Goal: Information Seeking & Learning: Learn about a topic

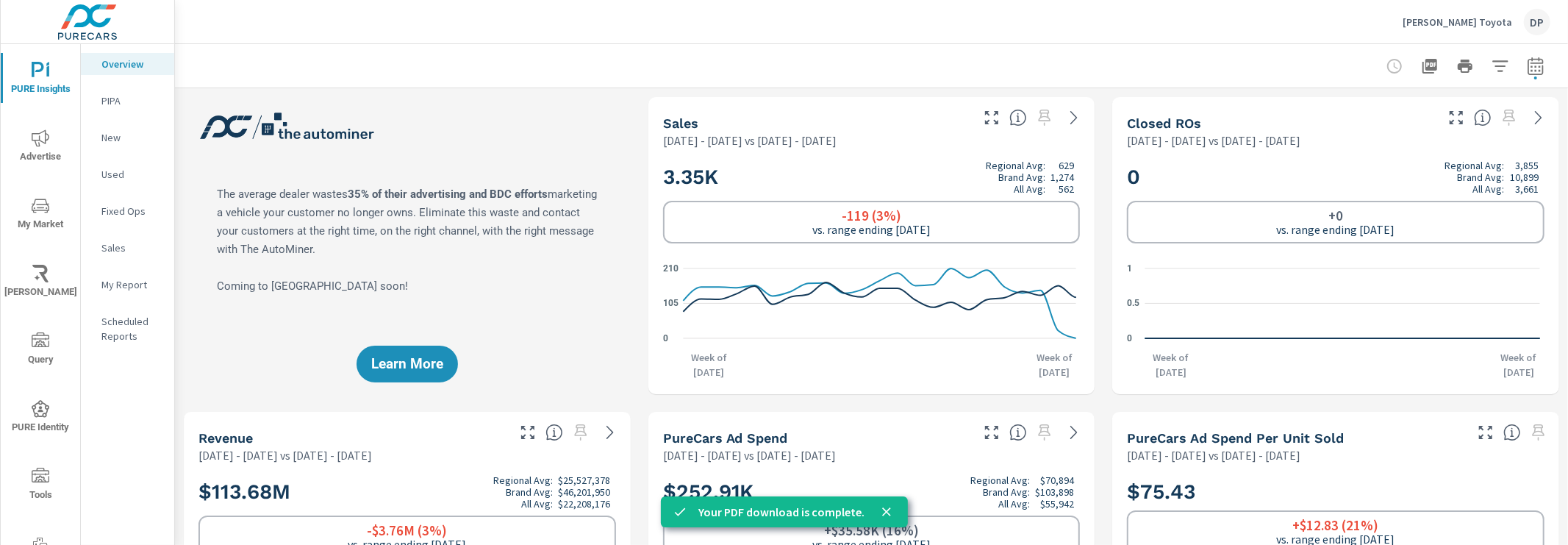
scroll to position [1270, 0]
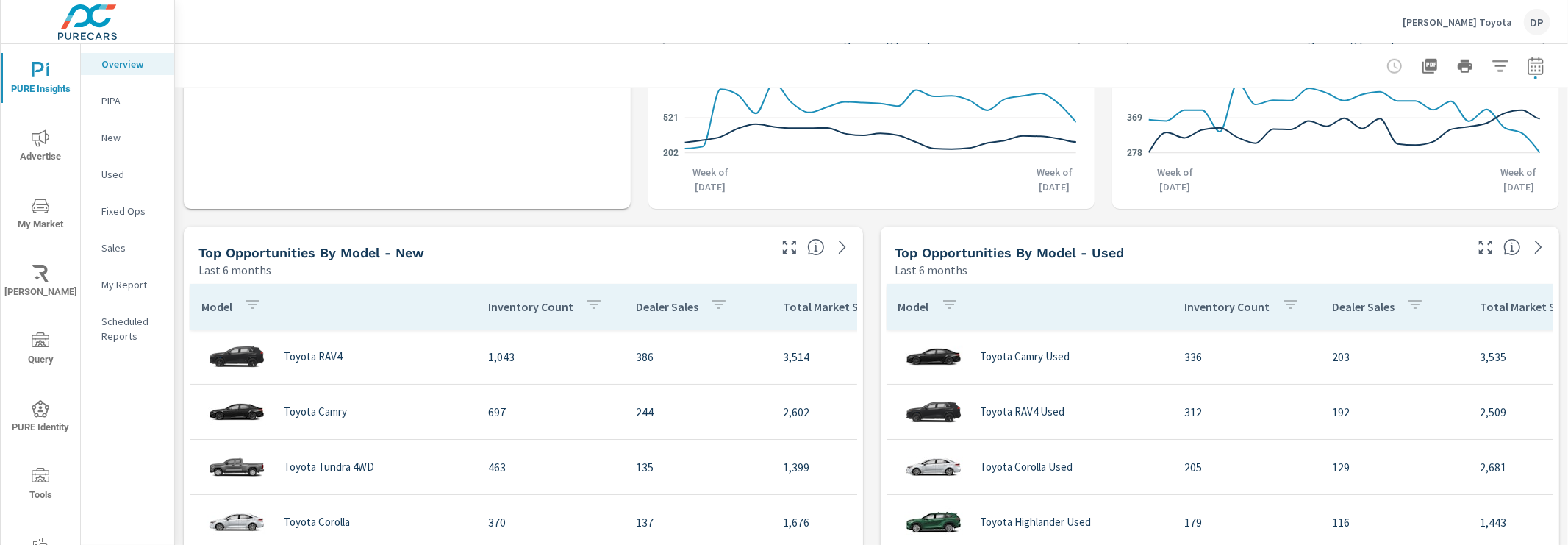
scroll to position [1151, 0]
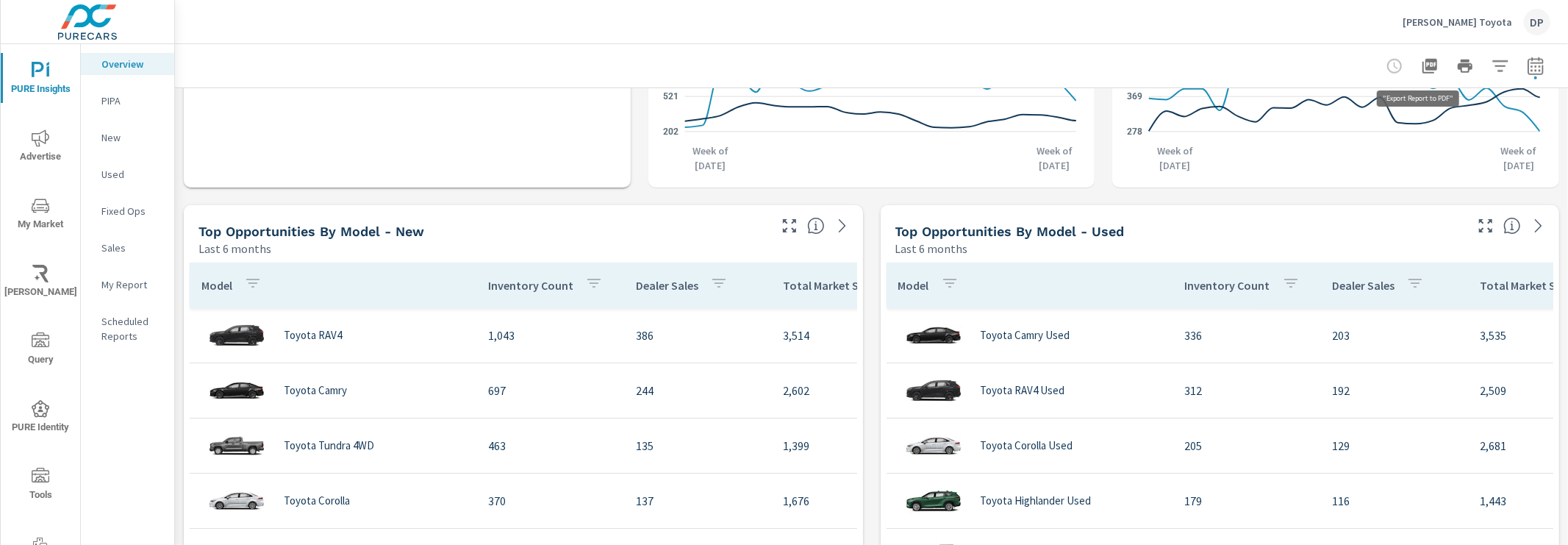
click at [1425, 63] on icon "button" at bounding box center [1430, 66] width 18 height 18
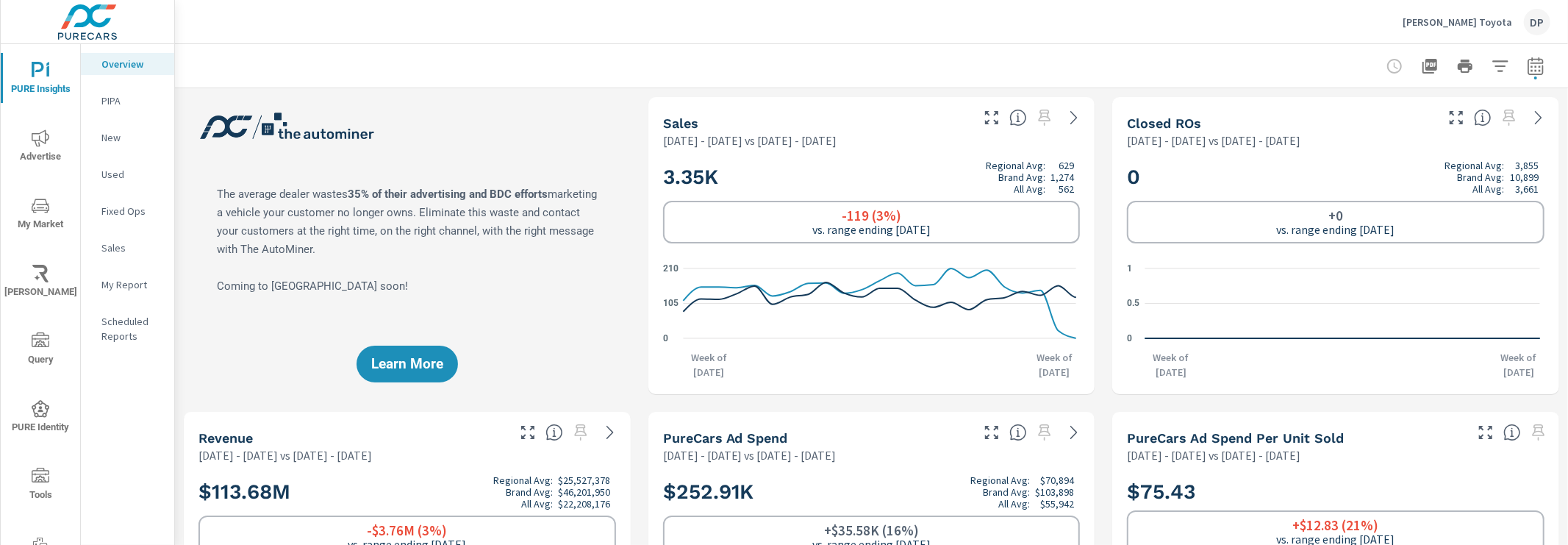
scroll to position [55, 0]
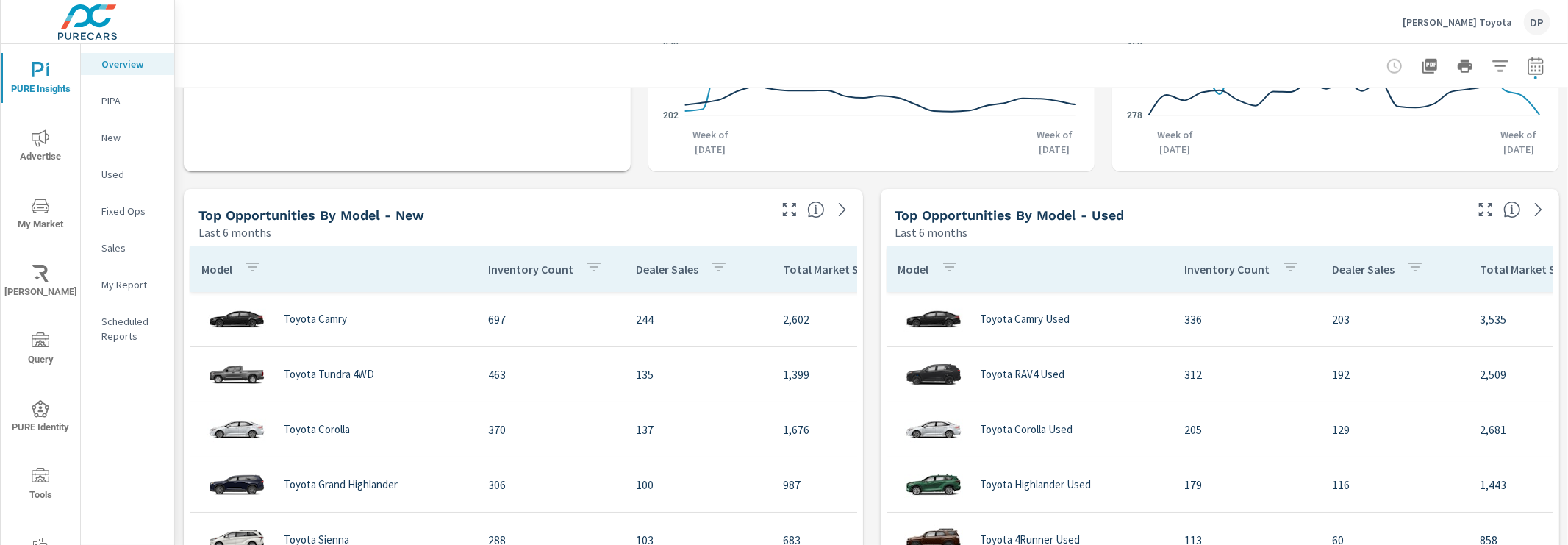
scroll to position [1170, 0]
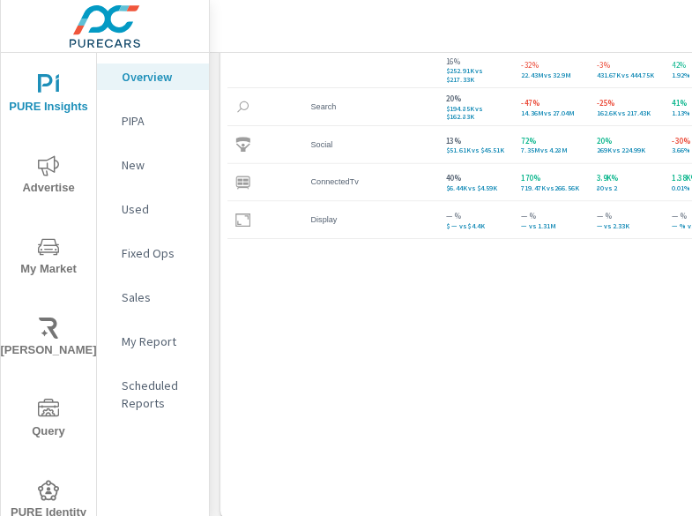
scroll to position [3362, 0]
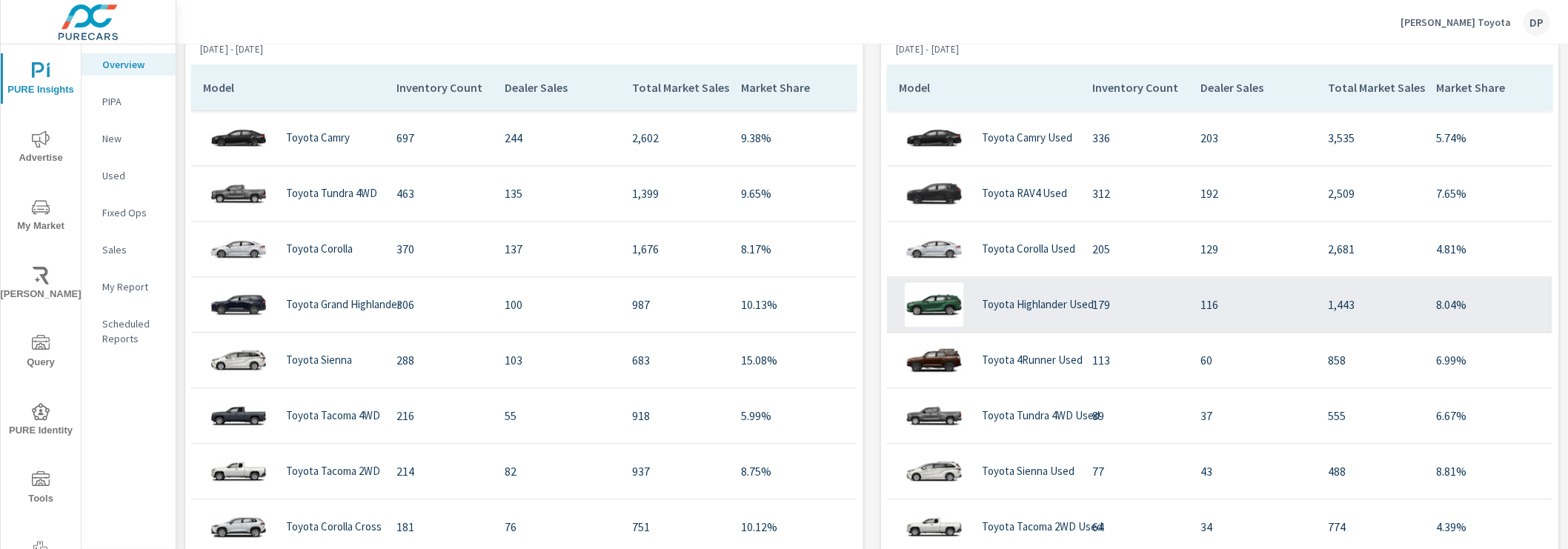
scroll to position [1298, 0]
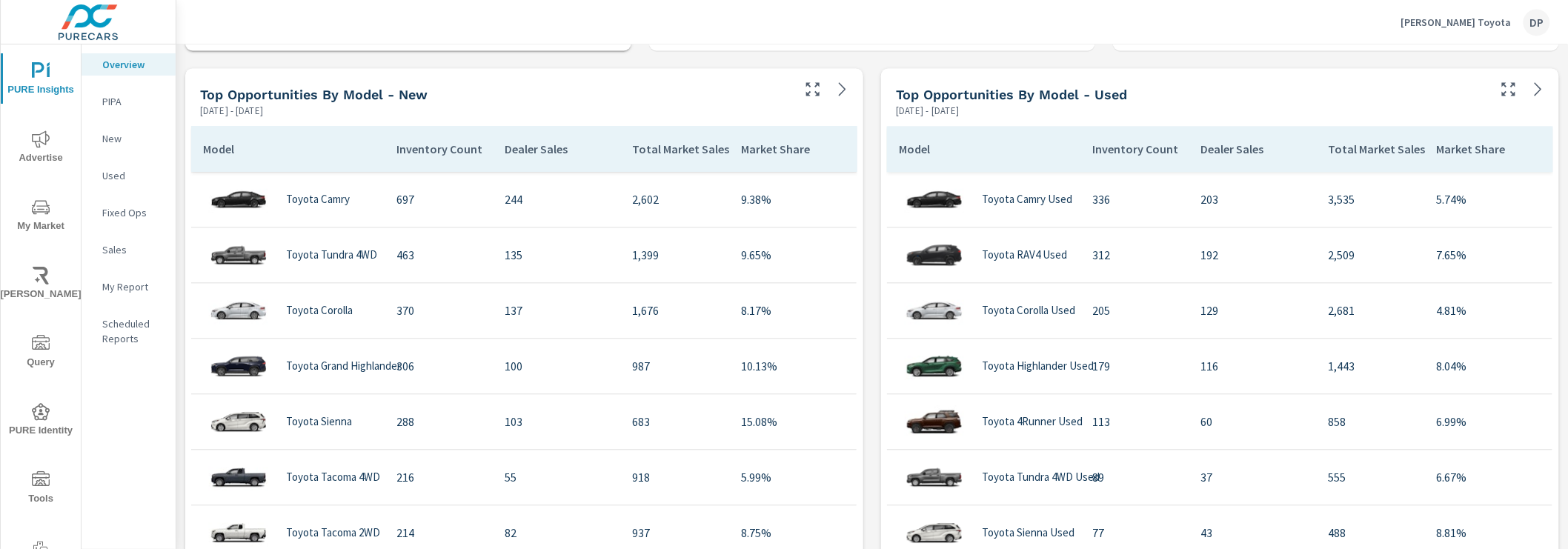
click at [934, 155] on div "Model" at bounding box center [917, 149] width 37 height 34
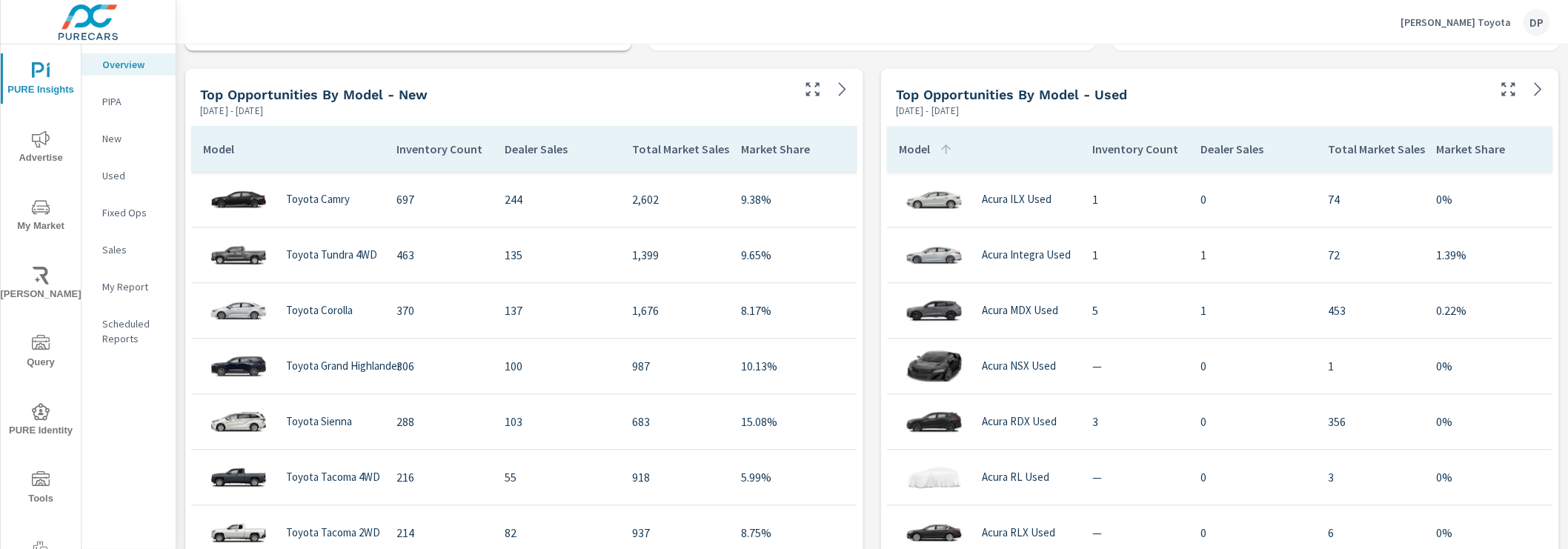
click at [928, 150] on p "Model" at bounding box center [914, 149] width 31 height 15
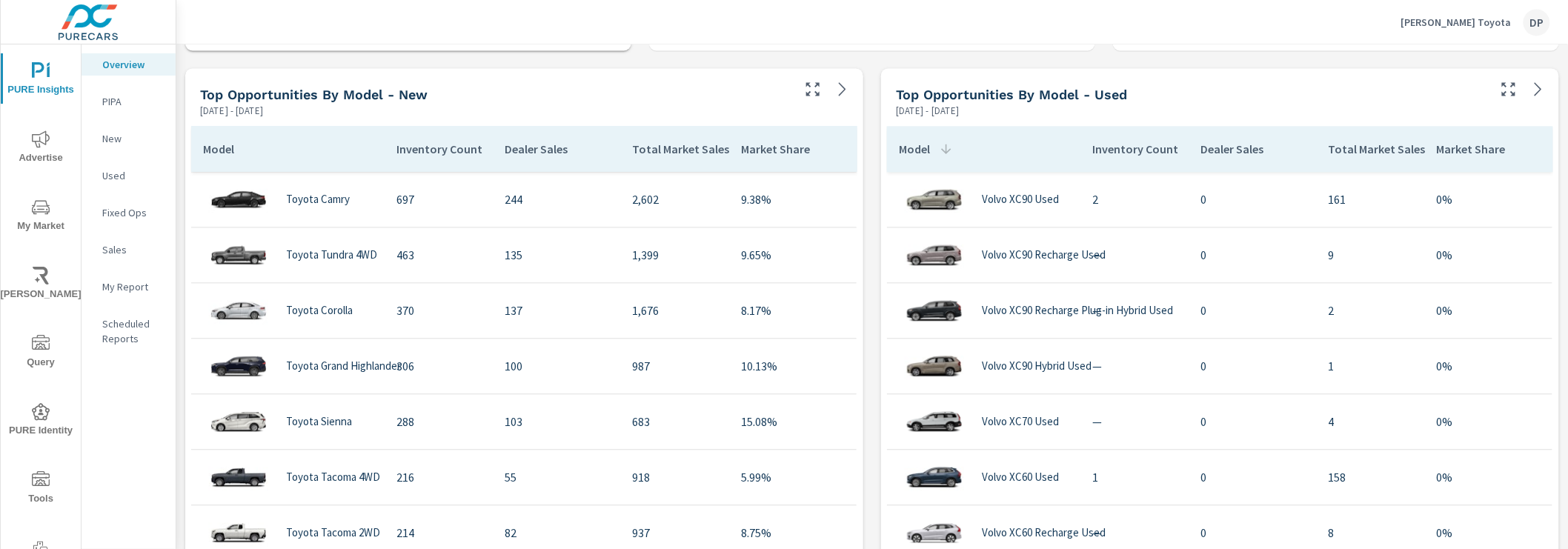
click at [927, 152] on p "Model" at bounding box center [914, 149] width 31 height 15
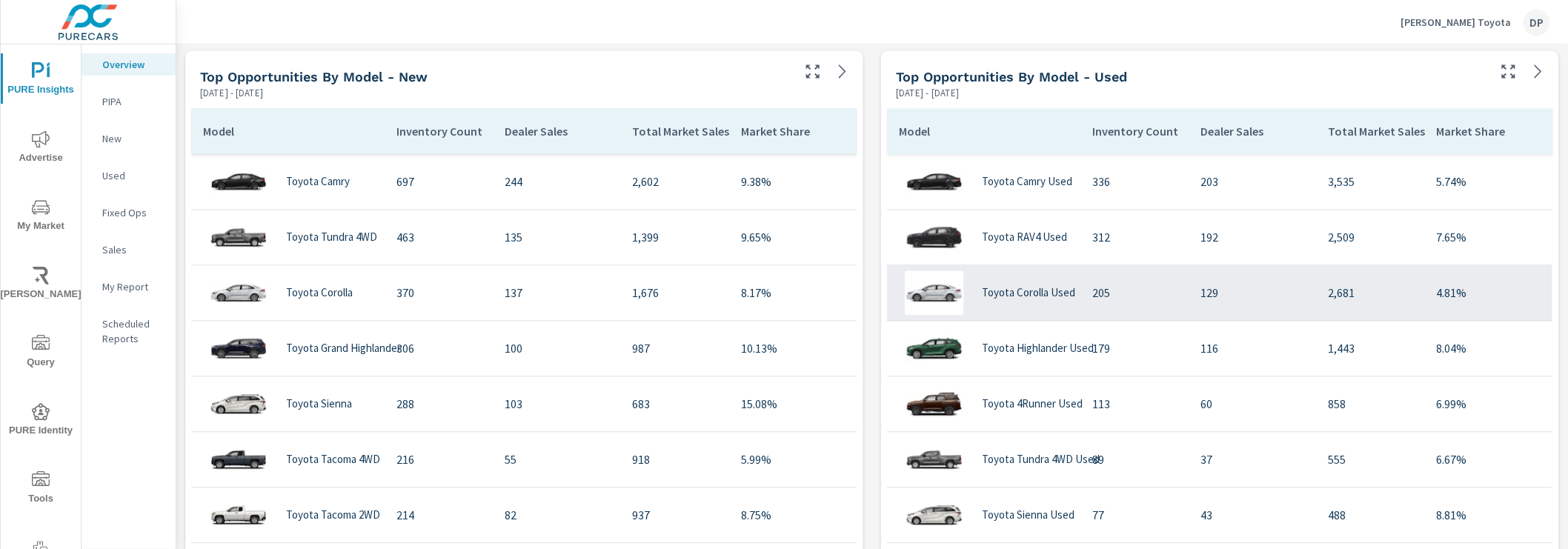
scroll to position [1320, 0]
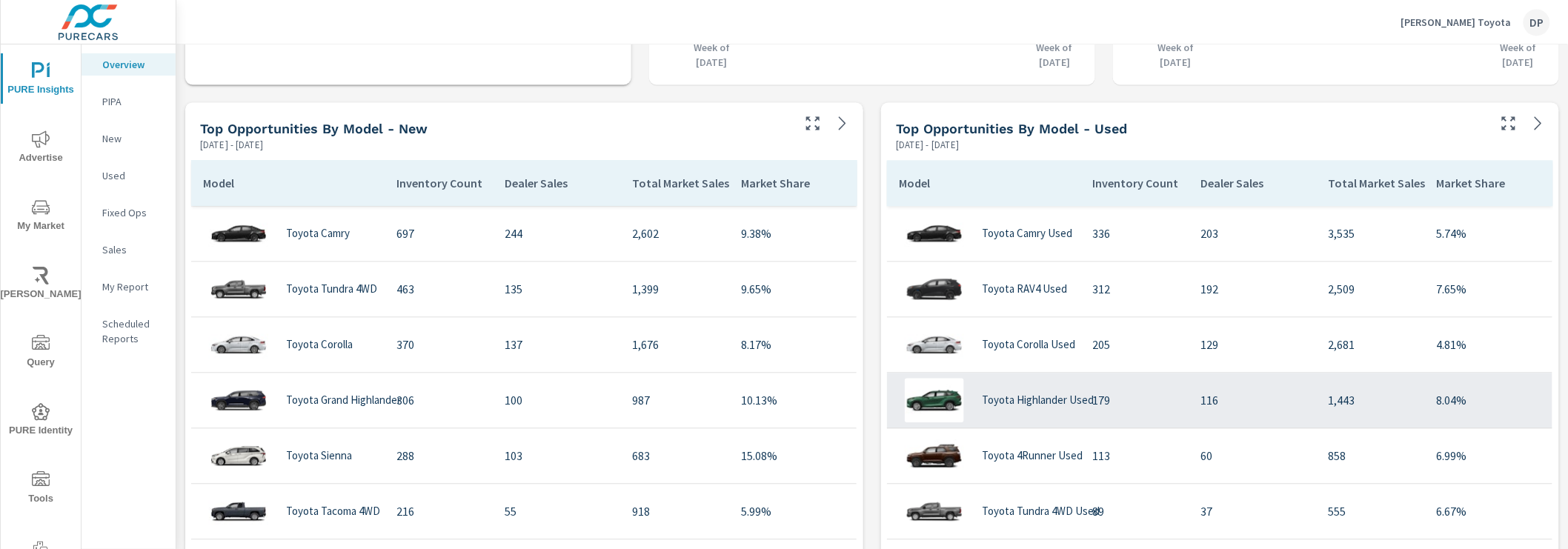
scroll to position [1265, 0]
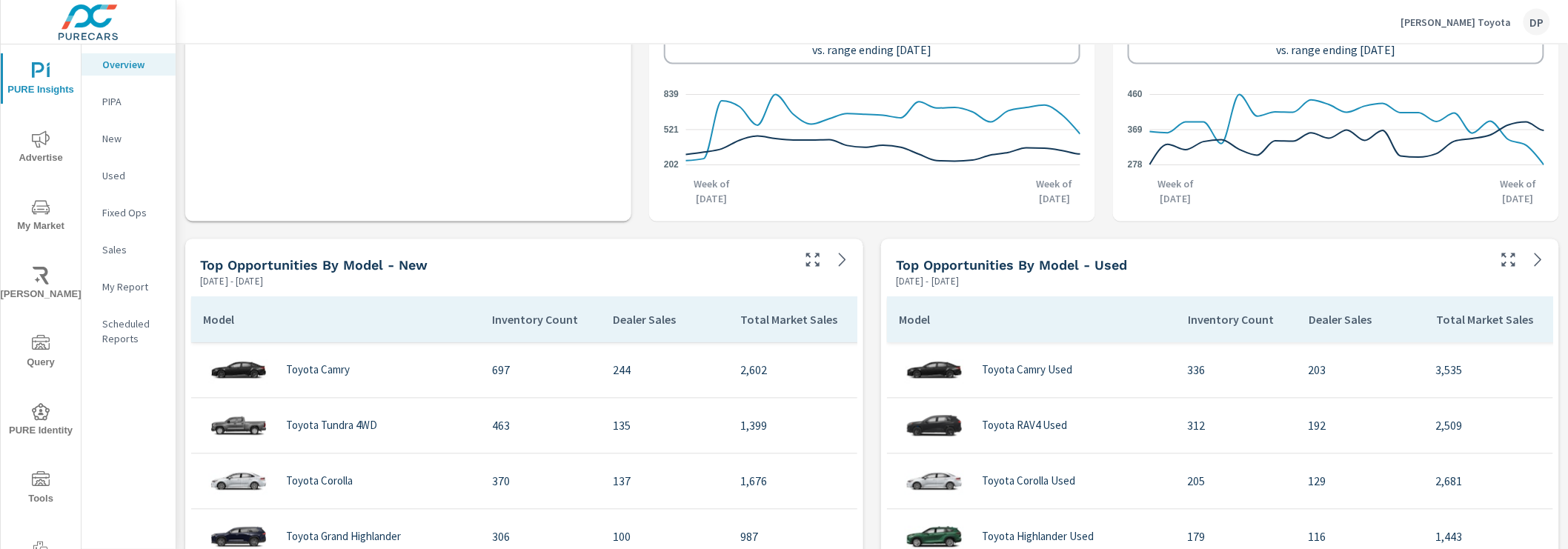
scroll to position [1248, 0]
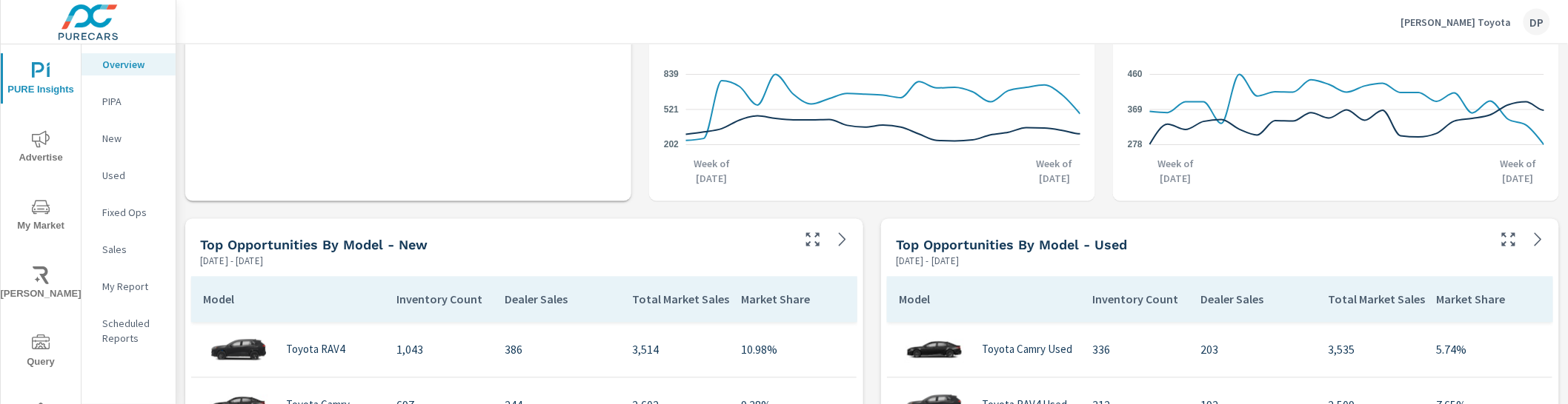
scroll to position [55, 0]
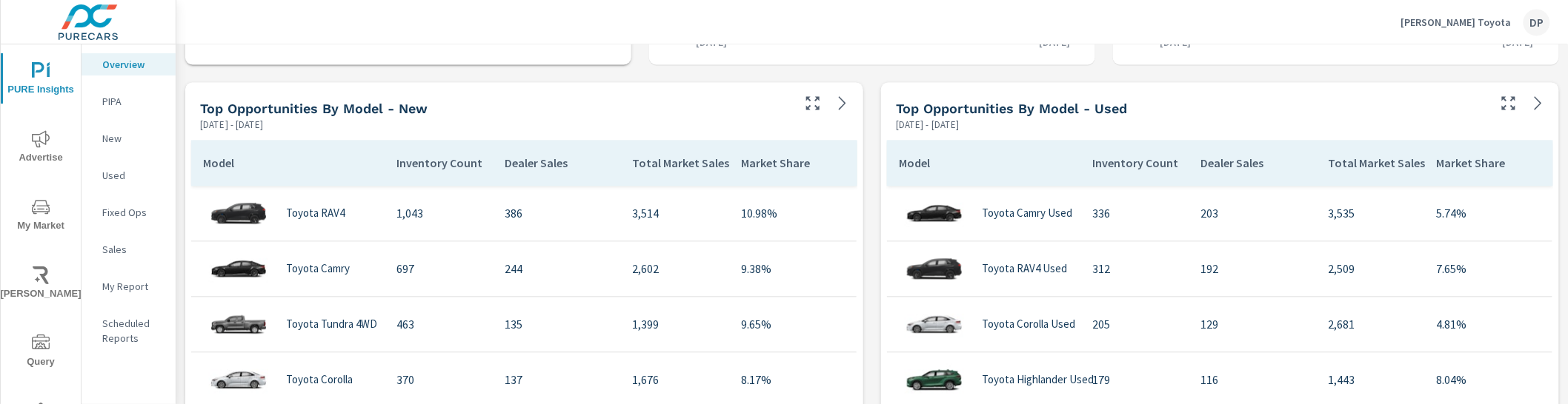
scroll to position [55, 0]
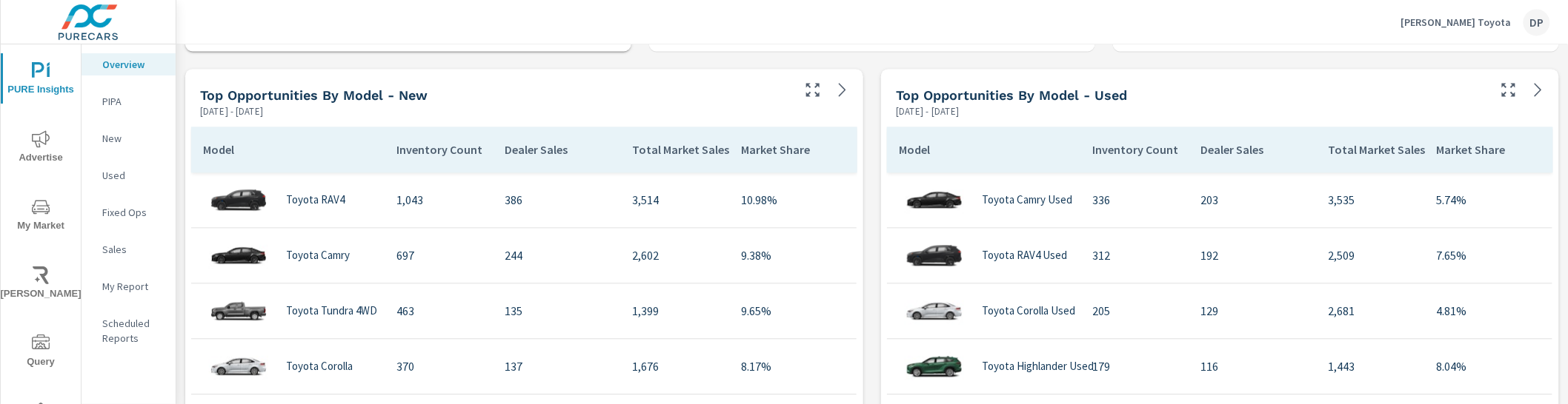
scroll to position [55, 0]
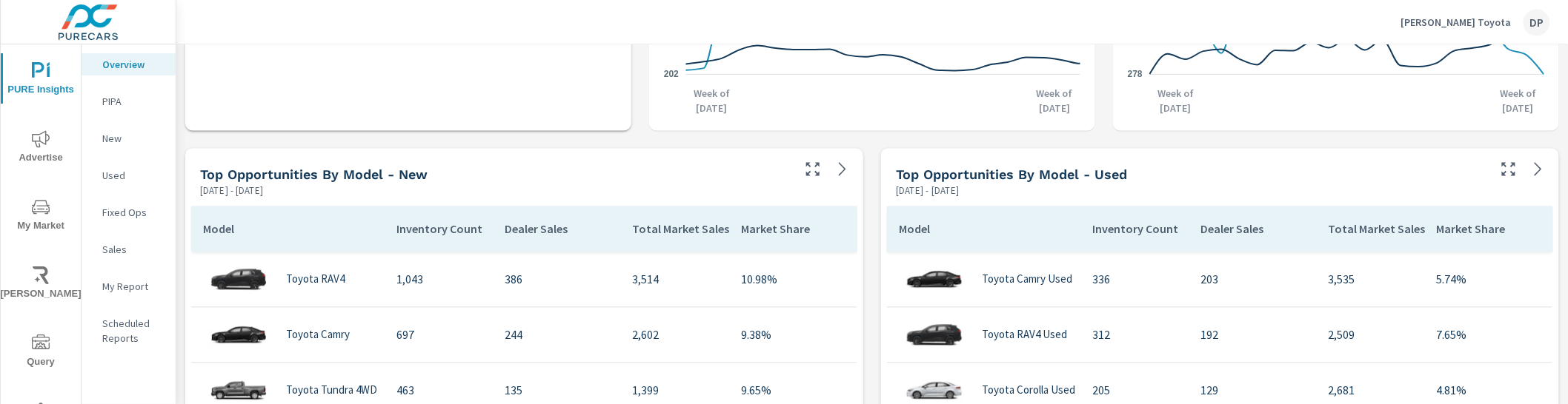
scroll to position [55, 0]
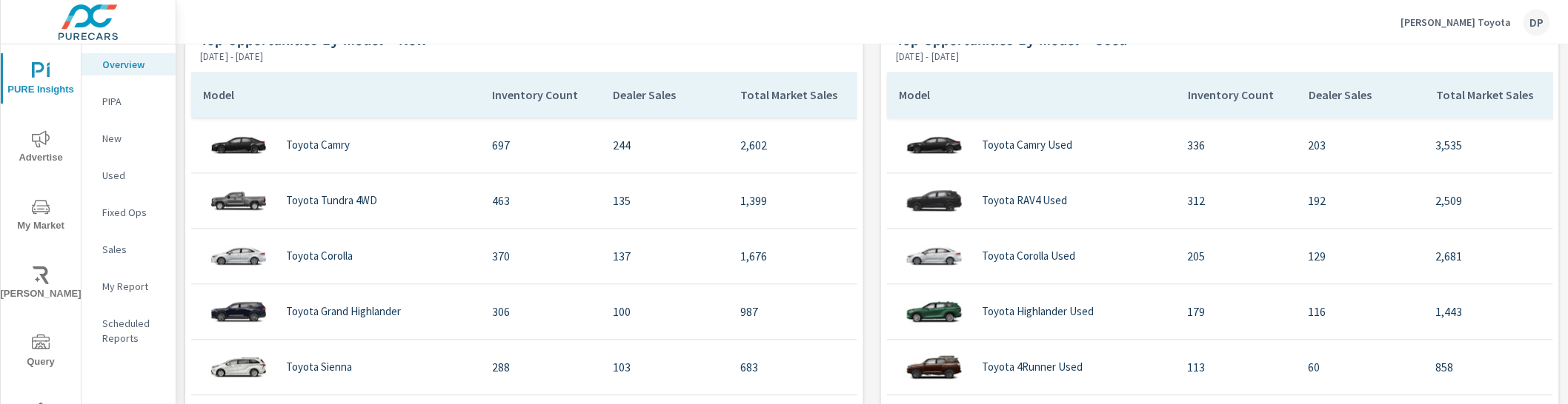
scroll to position [1389, 0]
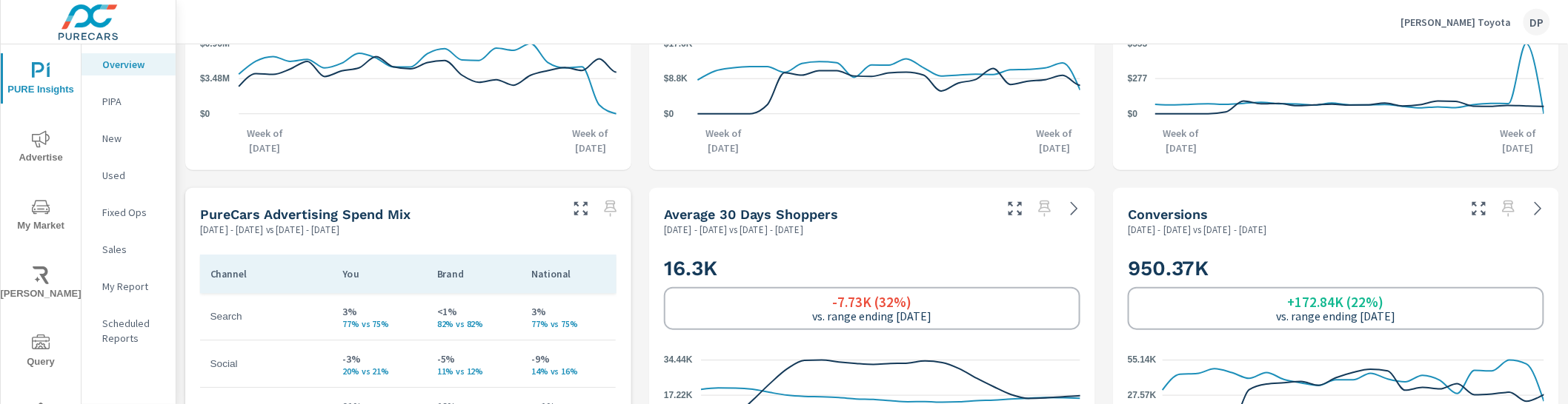
scroll to position [933, 0]
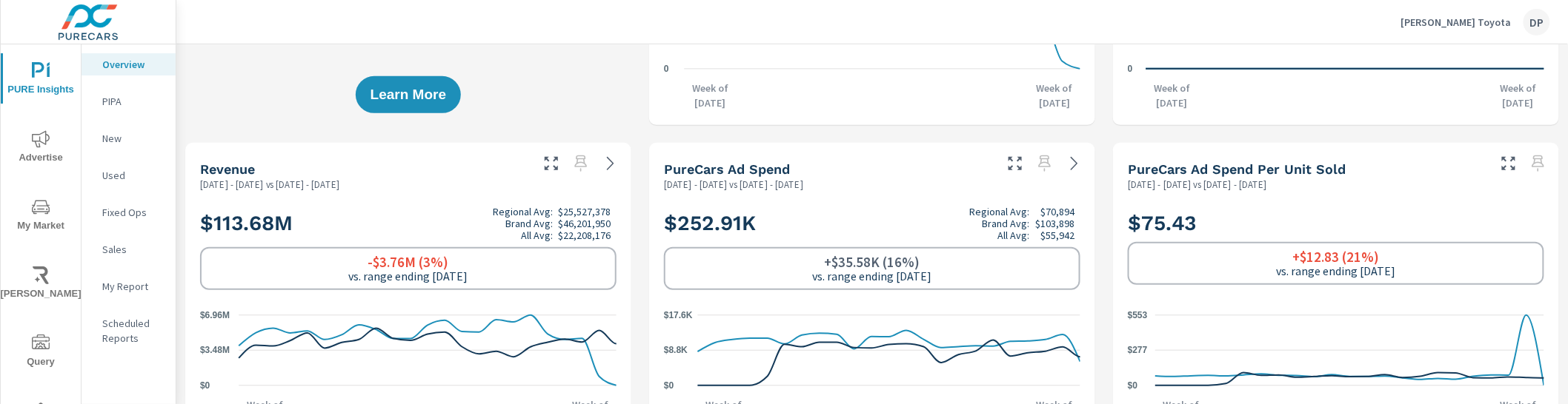
scroll to position [337, 0]
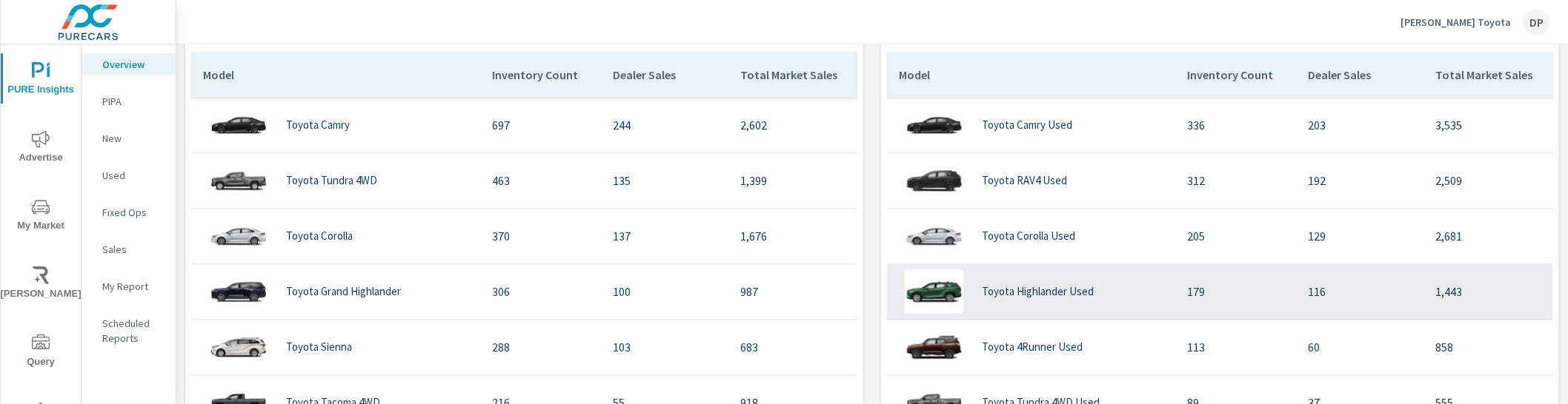
scroll to position [1387, 0]
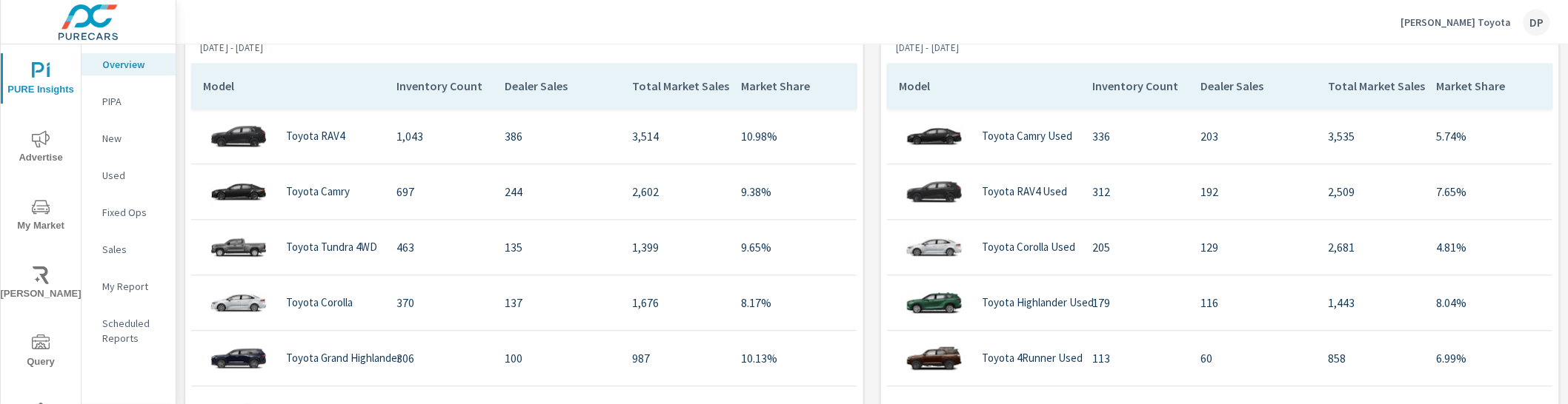
scroll to position [55, 0]
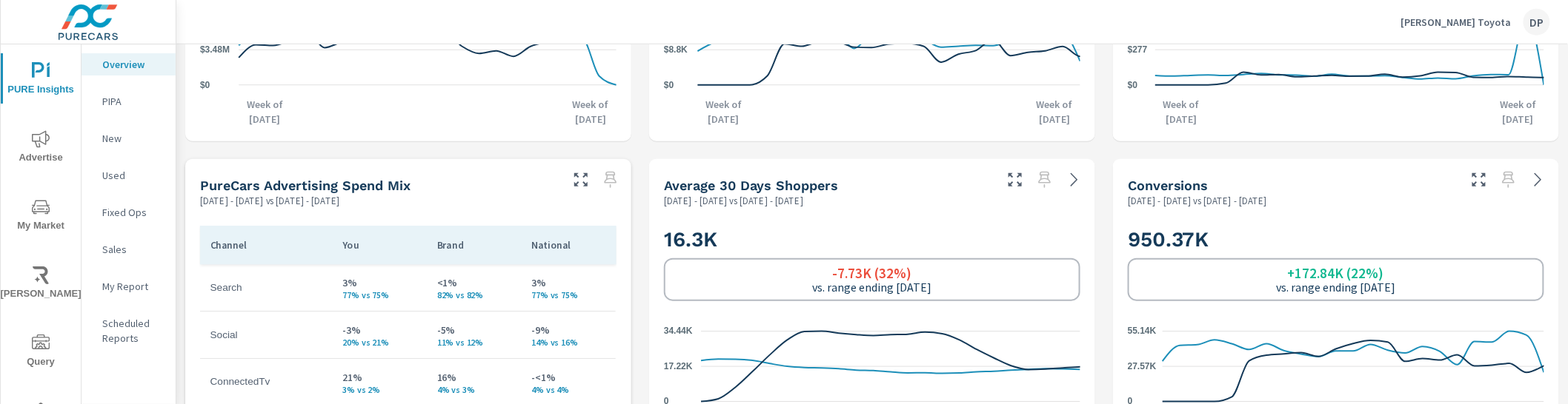
scroll to position [9, 0]
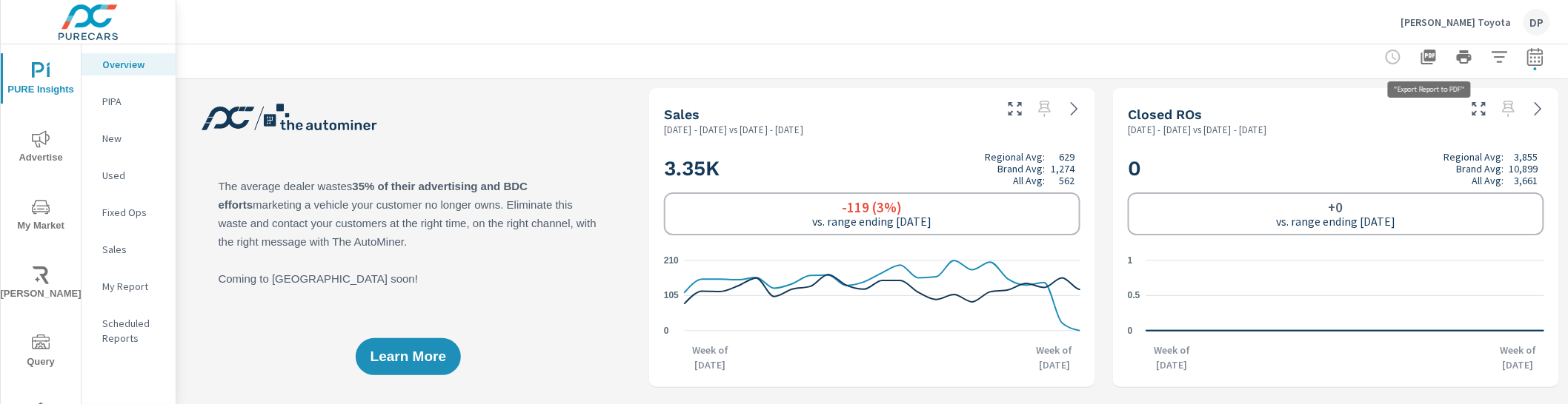
click at [1425, 67] on button "button" at bounding box center [1428, 56] width 29 height 29
click at [1434, 62] on icon "button" at bounding box center [1428, 56] width 18 height 18
